Goal: Check status: Check status

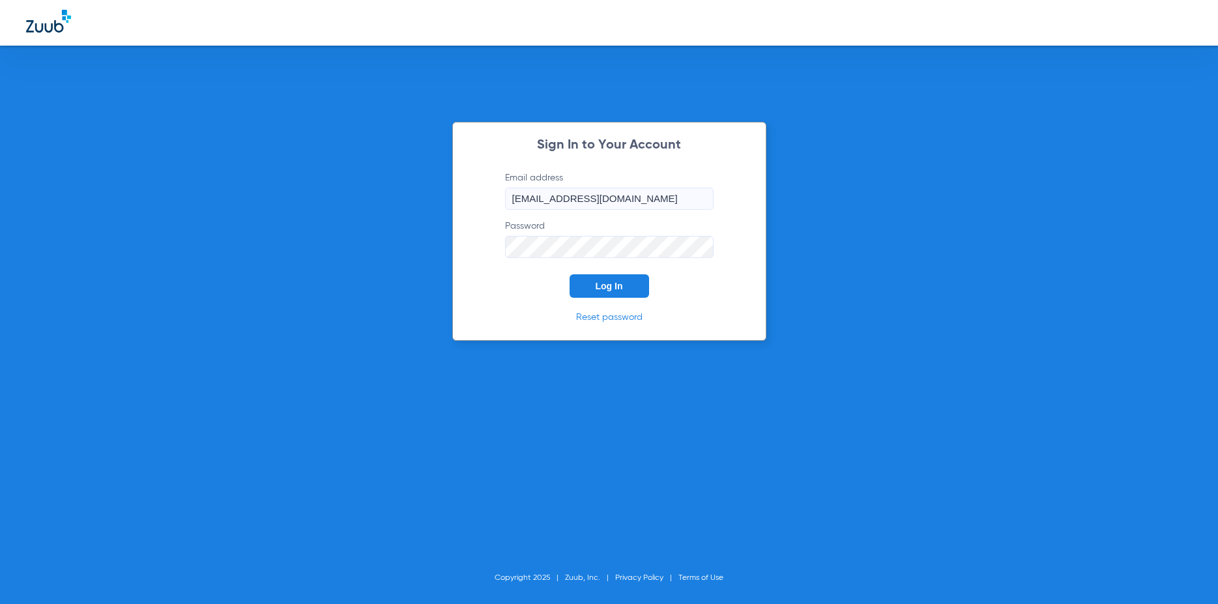
click at [621, 280] on button "Log In" at bounding box center [610, 285] width 80 height 23
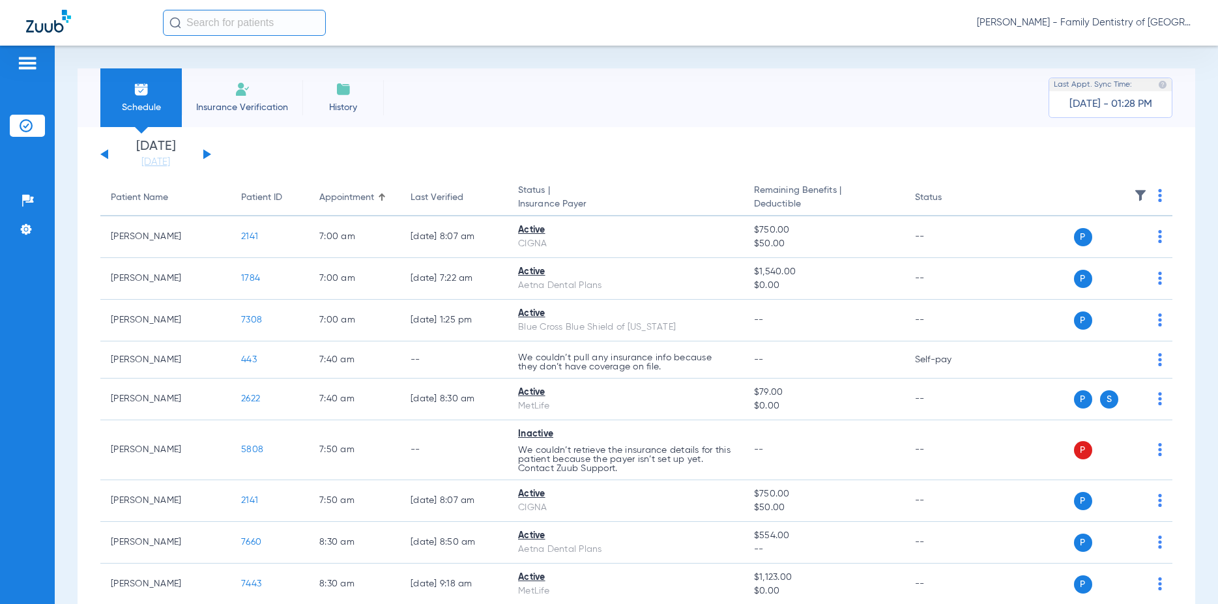
click at [204, 154] on button at bounding box center [207, 154] width 8 height 10
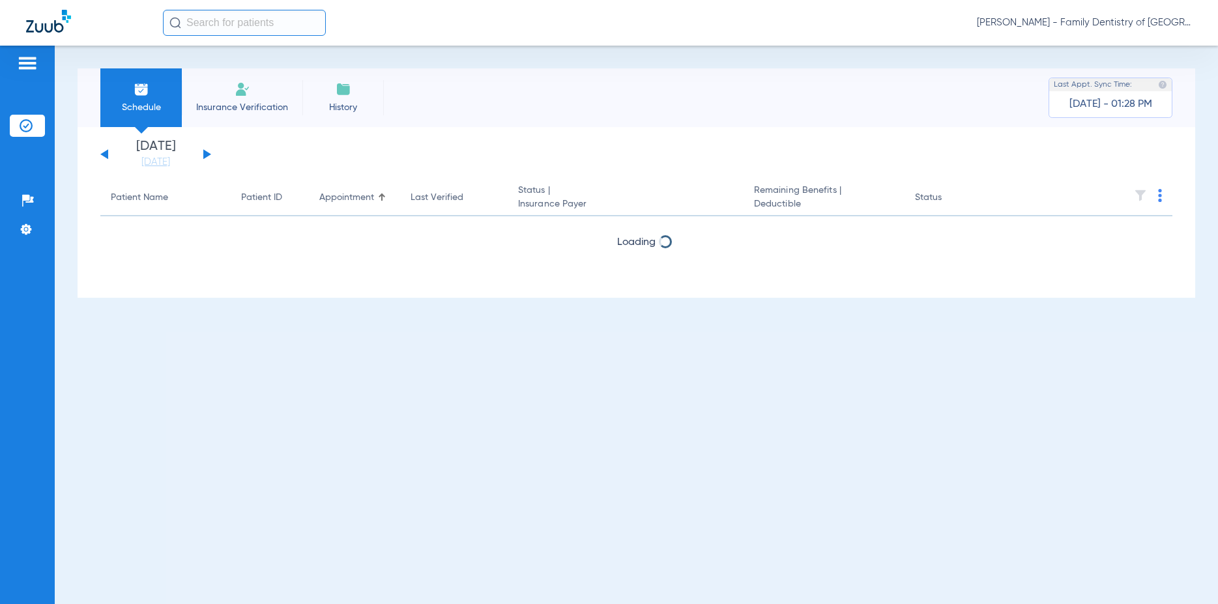
click at [204, 154] on button at bounding box center [207, 154] width 8 height 10
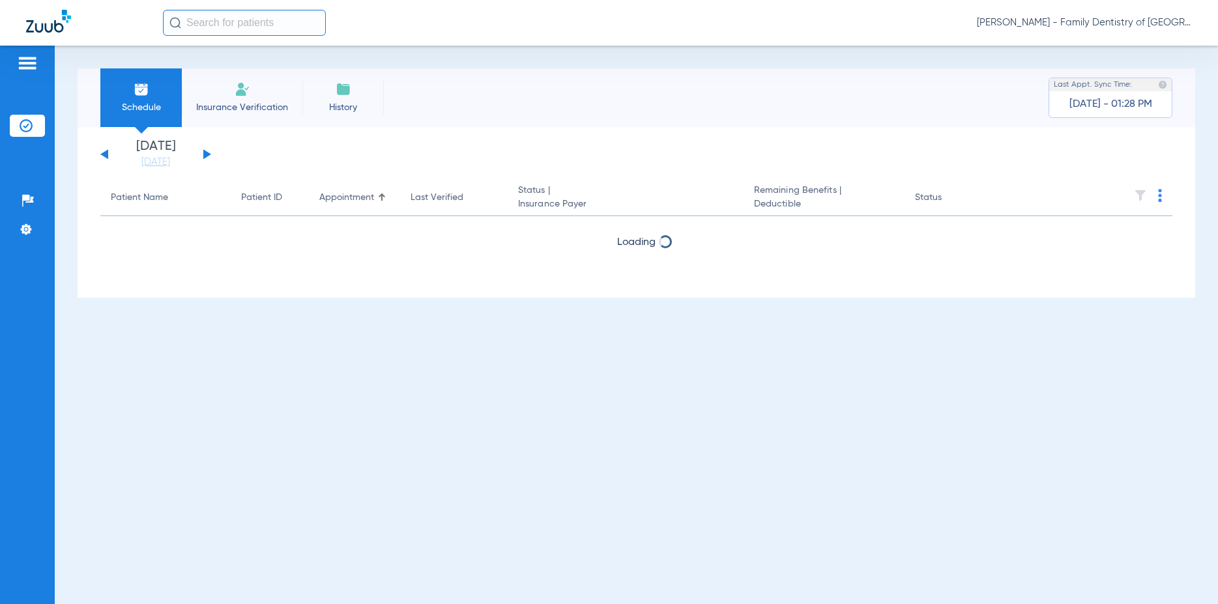
click at [204, 154] on button at bounding box center [207, 154] width 8 height 10
